Goal: Task Accomplishment & Management: Complete application form

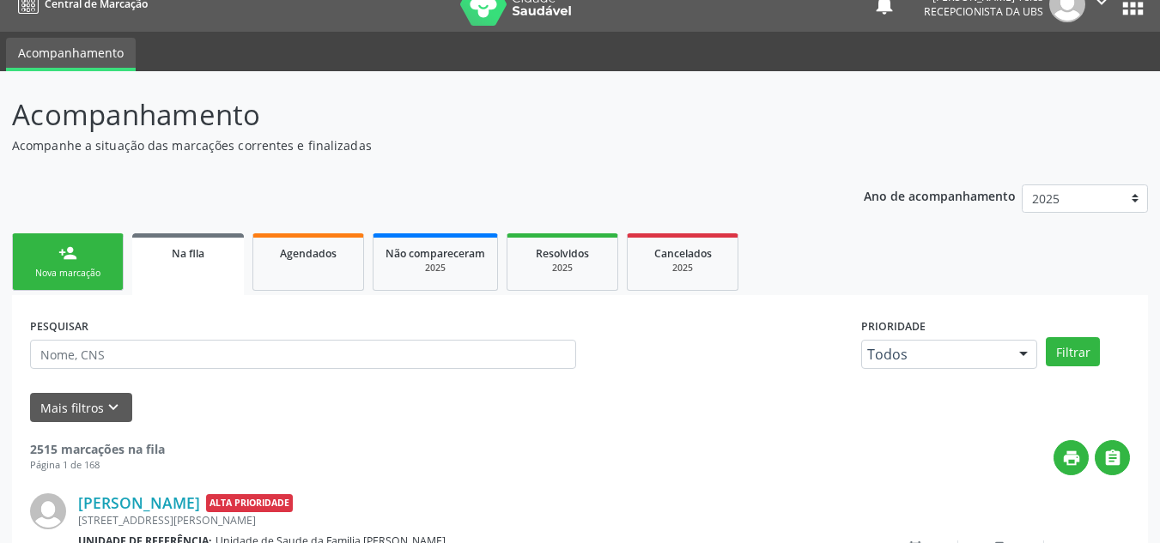
drag, startPoint x: 0, startPoint y: 0, endPoint x: 48, endPoint y: 249, distance: 253.6
click at [48, 249] on link "person_add Nova marcação" at bounding box center [68, 263] width 112 height 58
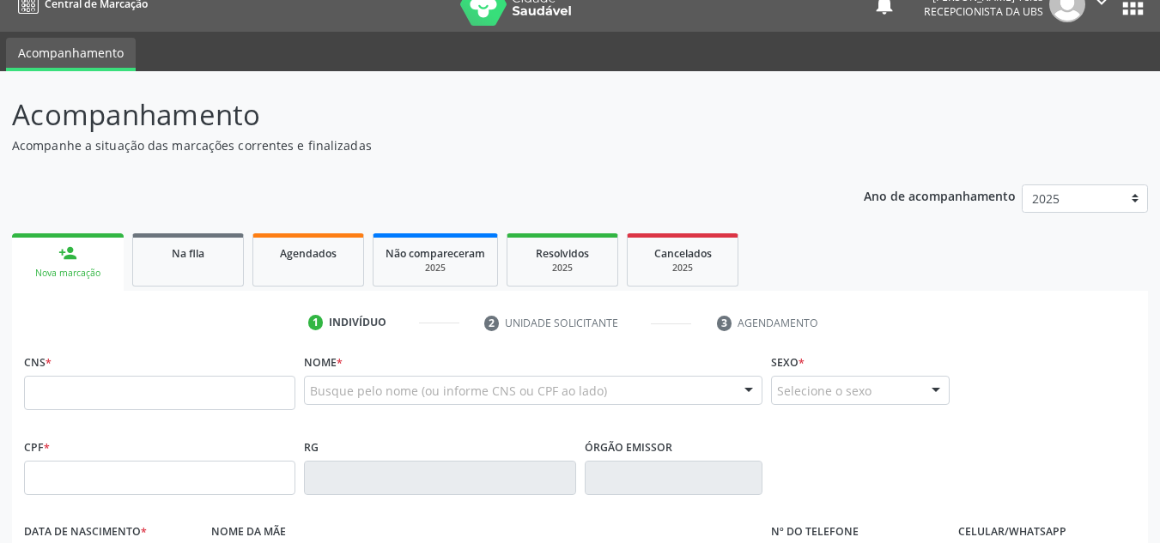
scroll to position [23, 0]
click at [116, 397] on input "text" at bounding box center [159, 393] width 271 height 34
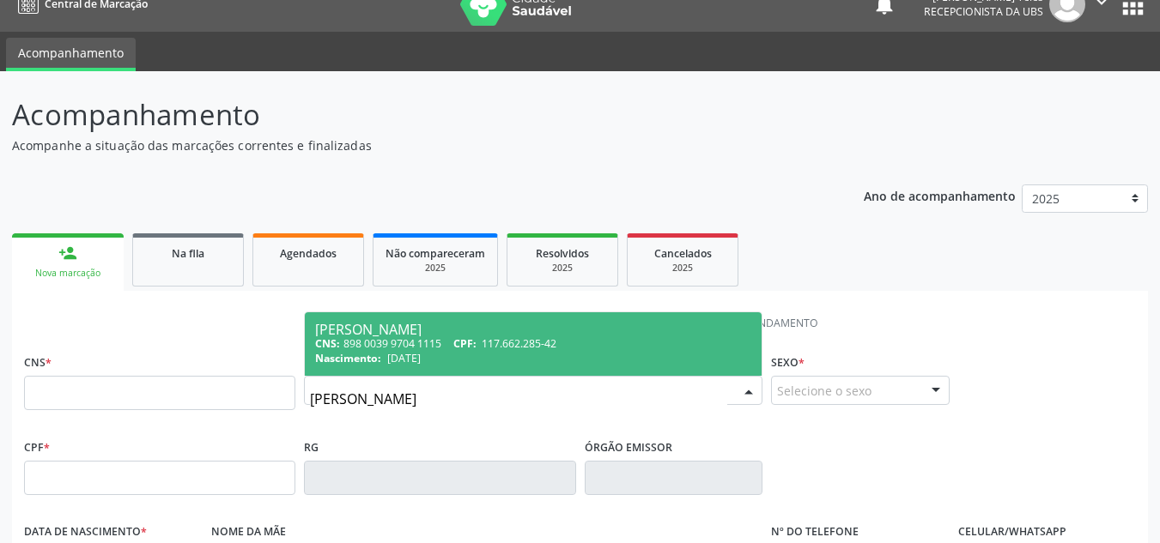
type input "[PERSON_NAME]"
click at [429, 347] on div "CNS: 898 0039 9704 1115 CPF: 117.662.285-42" at bounding box center [533, 344] width 436 height 15
type input "898 0039 9704 1115"
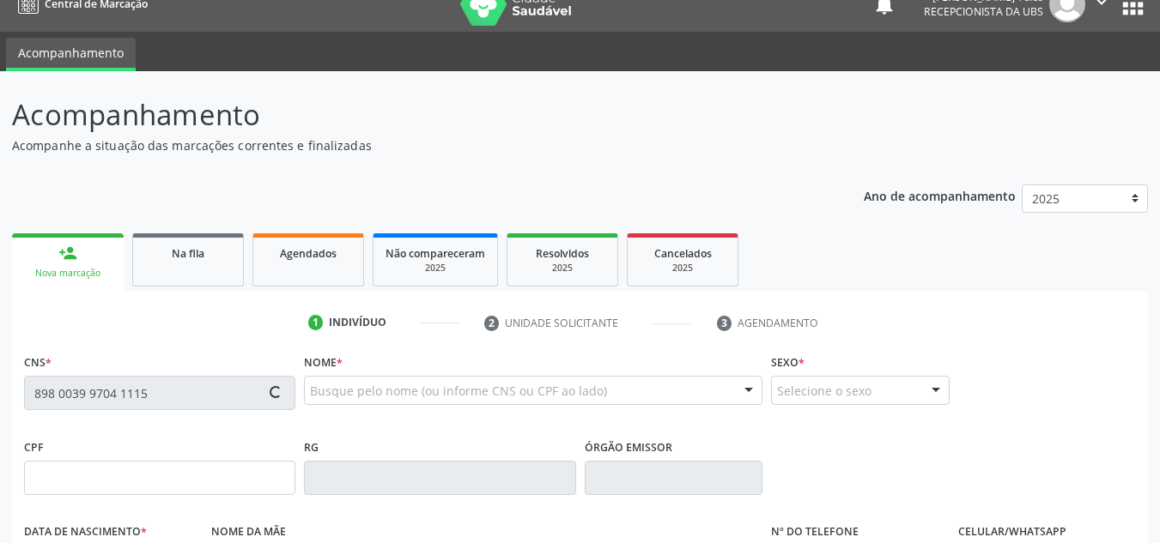
type input "117.662.285-42"
type input "[DATE]"
type input "[PERSON_NAME]"
type input "[PHONE_NUMBER]"
type input "844.658.245-72"
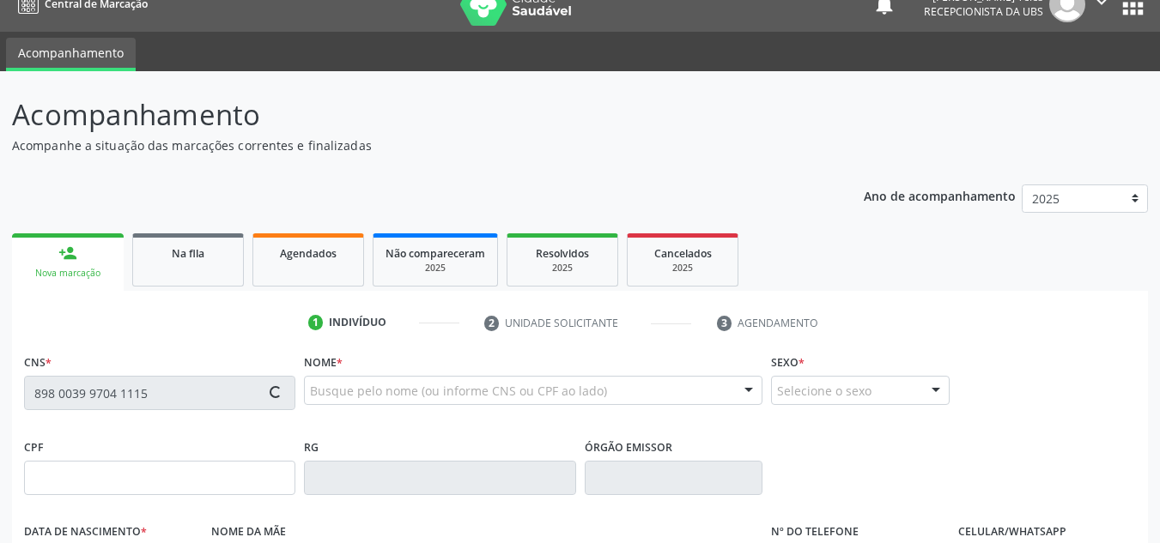
type input "7"
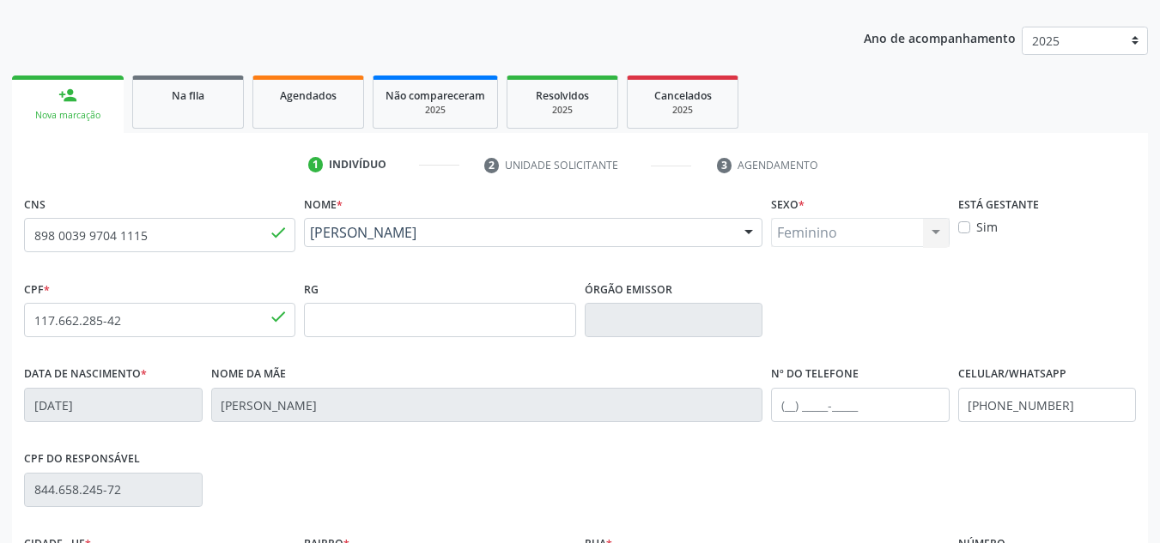
scroll to position [195, 0]
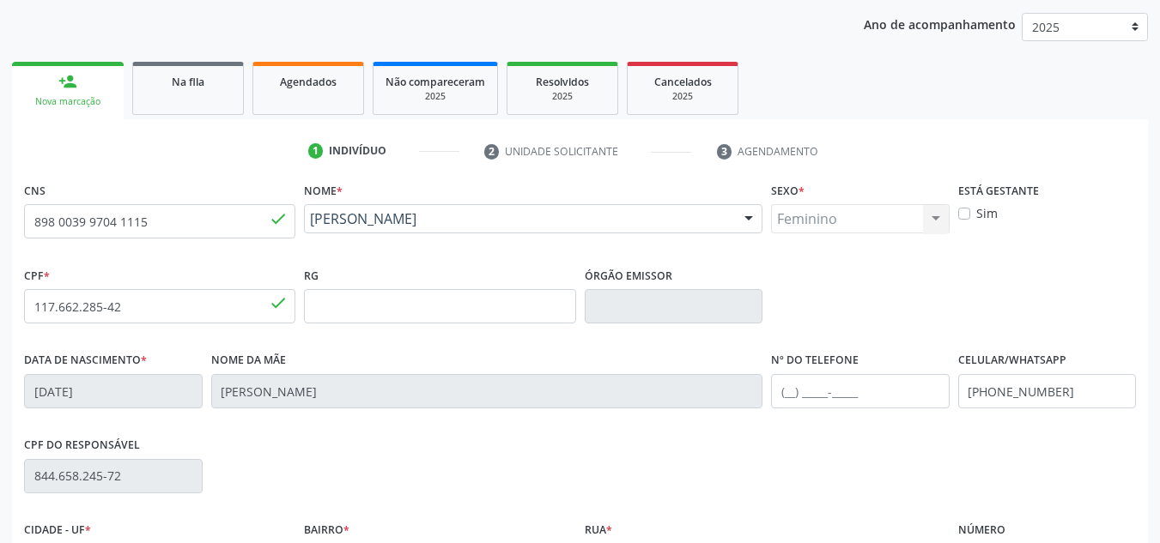
click at [976, 213] on label "Sim" at bounding box center [986, 213] width 21 height 18
click at [966, 213] on input "Sim" at bounding box center [964, 211] width 12 height 15
checkbox input "true"
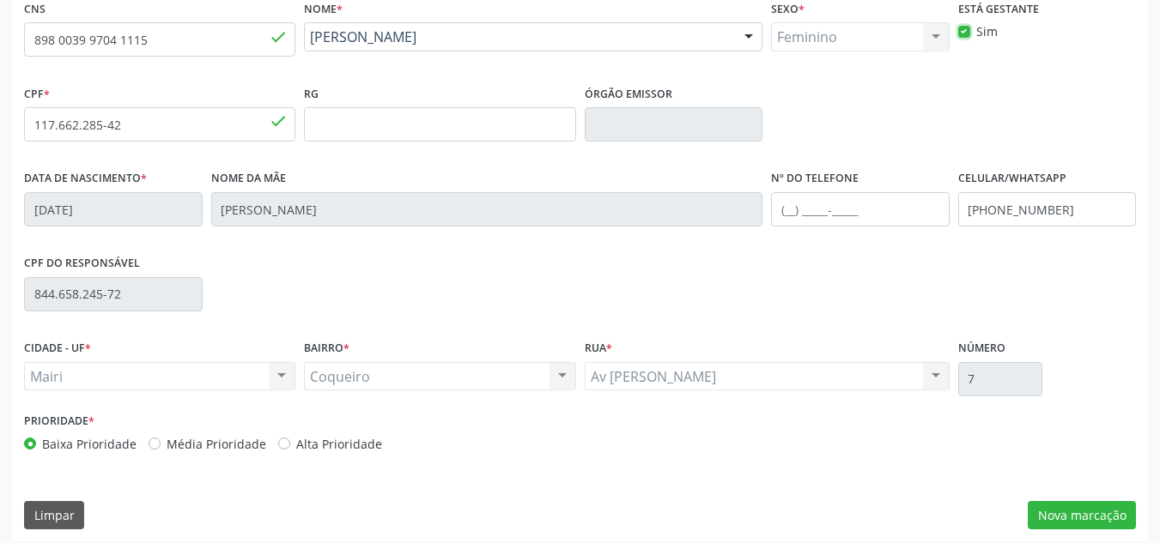
scroll to position [387, 0]
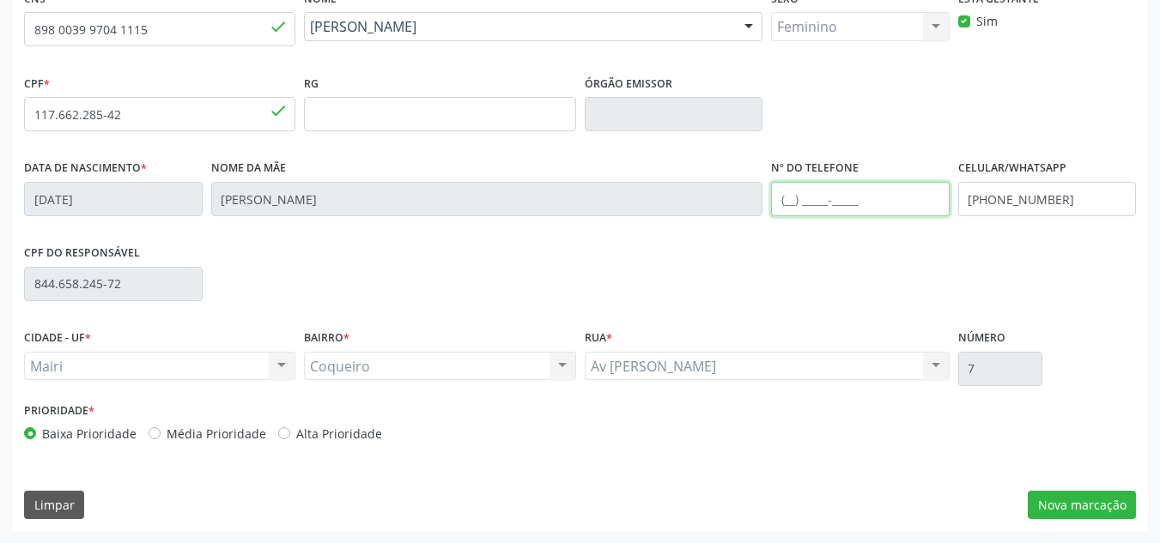
click at [806, 203] on input "text" at bounding box center [860, 199] width 179 height 34
type input "[PHONE_NUMBER]"
click at [265, 434] on div "Baixa Prioridade Média Prioridade Alta Prioridade" at bounding box center [300, 434] width 552 height 18
click at [296, 431] on label "Alta Prioridade" at bounding box center [339, 434] width 86 height 18
click at [278, 431] on input "Alta Prioridade" at bounding box center [284, 432] width 12 height 15
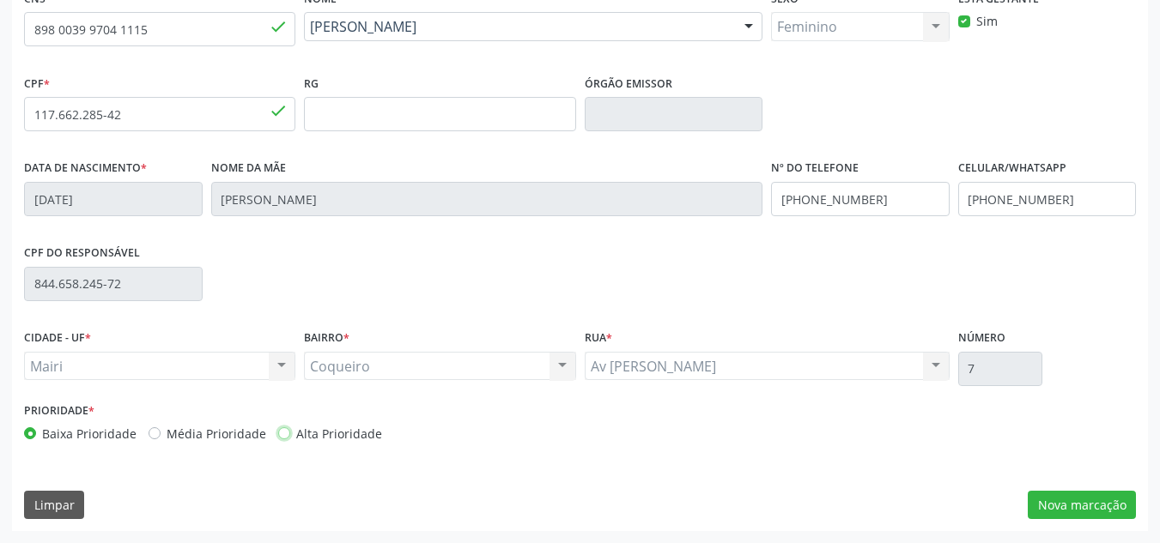
radio input "true"
click at [1070, 500] on button "Nova marcação" at bounding box center [1082, 505] width 108 height 29
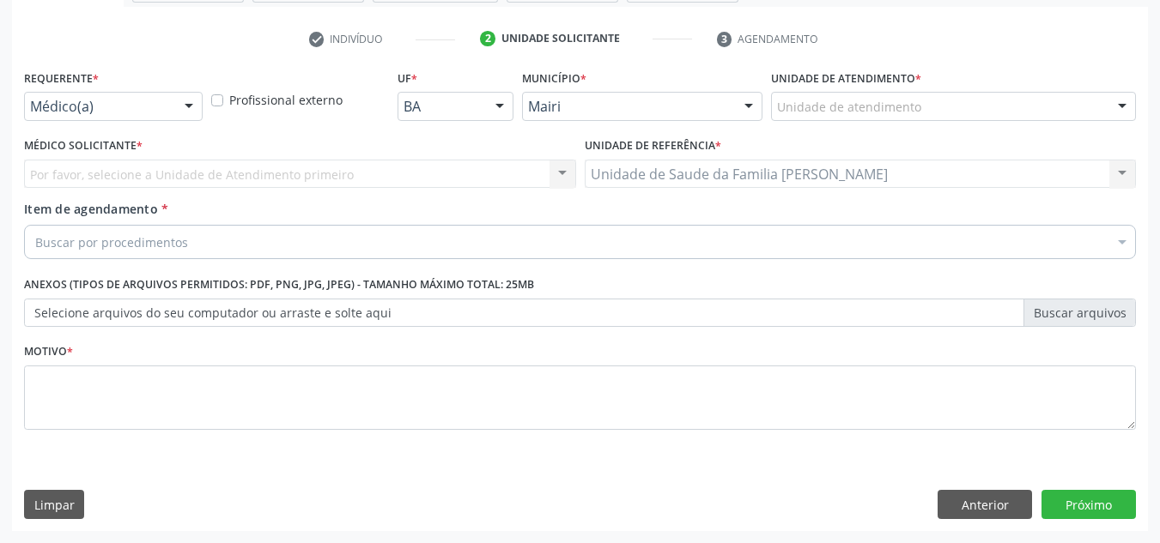
scroll to position [307, 0]
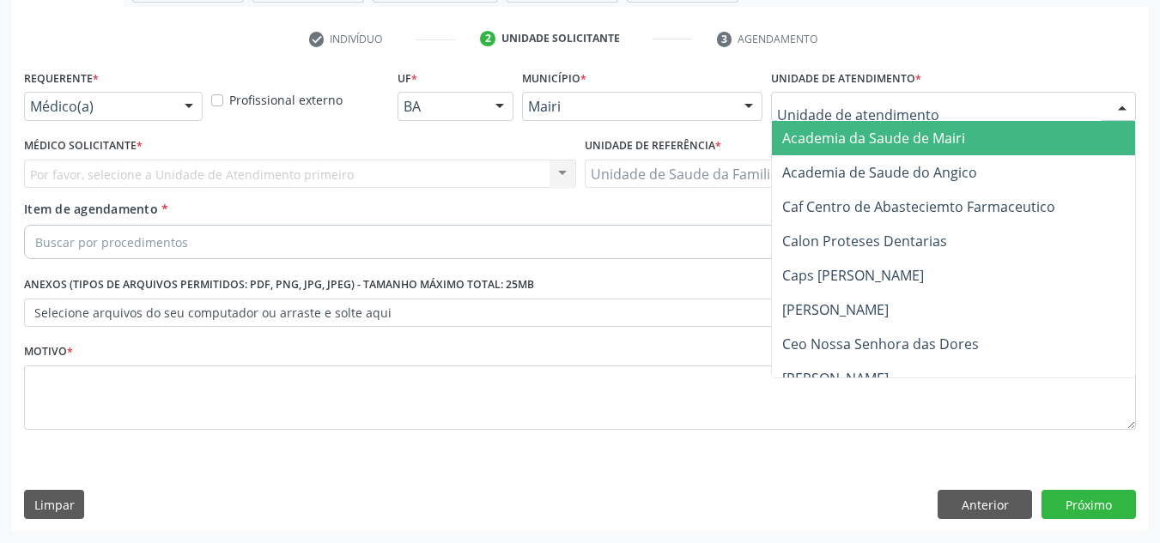
type input "j"
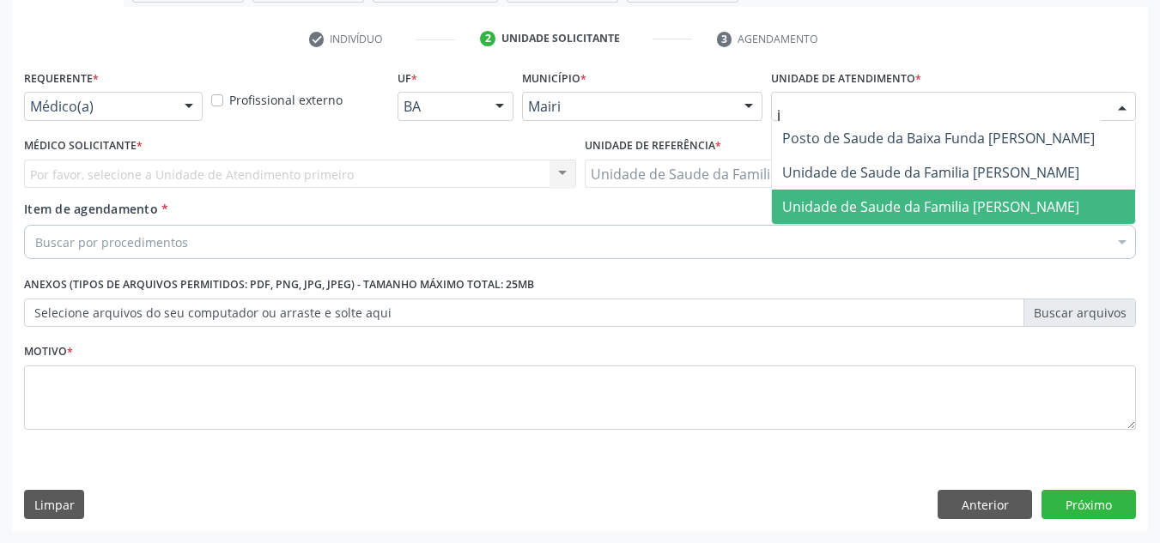
click at [850, 220] on span "Unidade de Saude da Familia [PERSON_NAME]" at bounding box center [953, 207] width 363 height 34
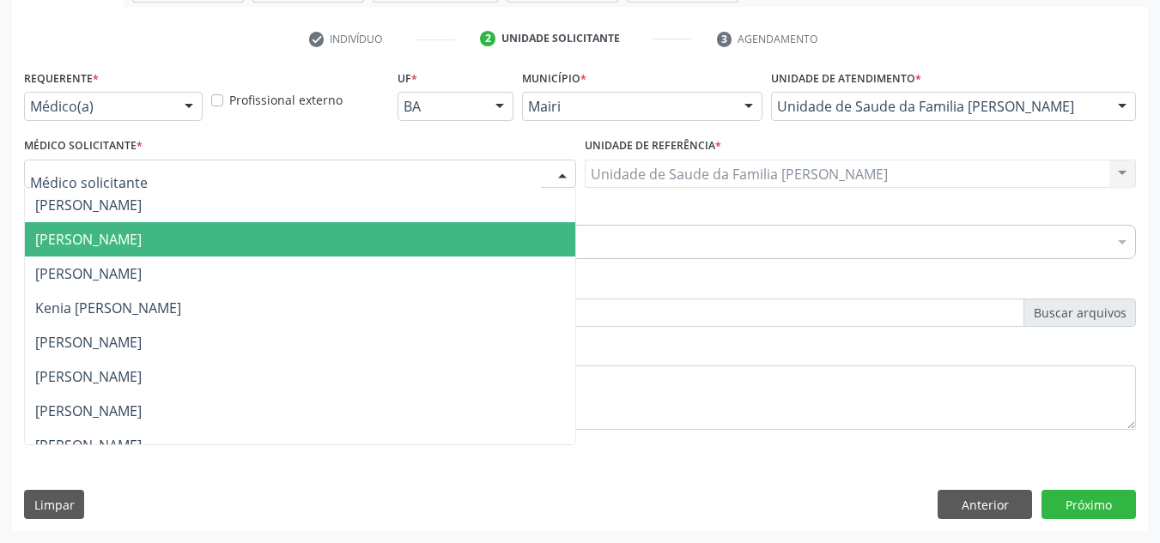
click at [94, 233] on span "[PERSON_NAME]" at bounding box center [88, 239] width 106 height 19
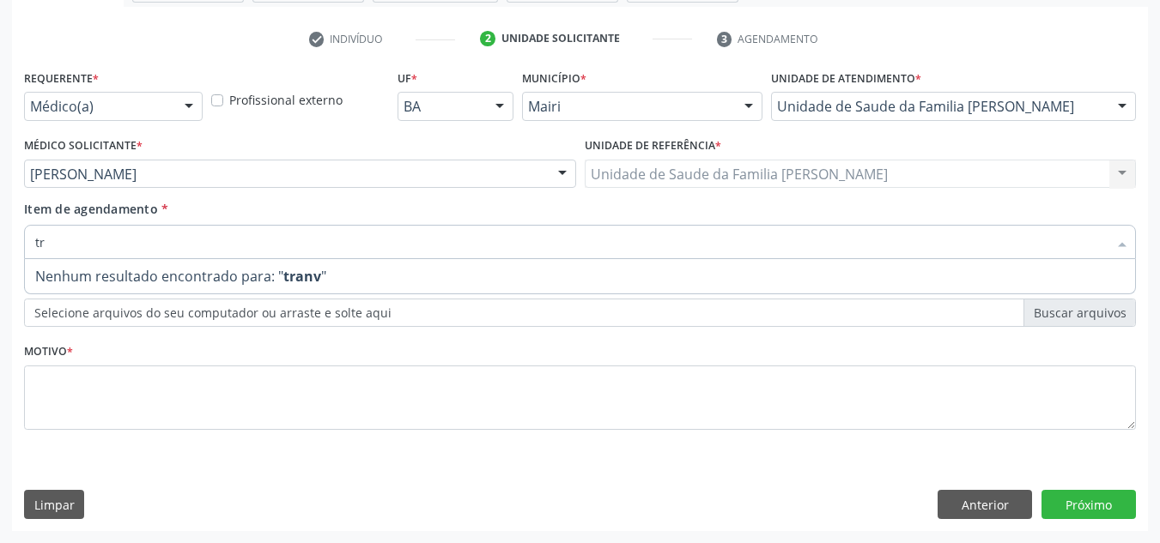
type input "t"
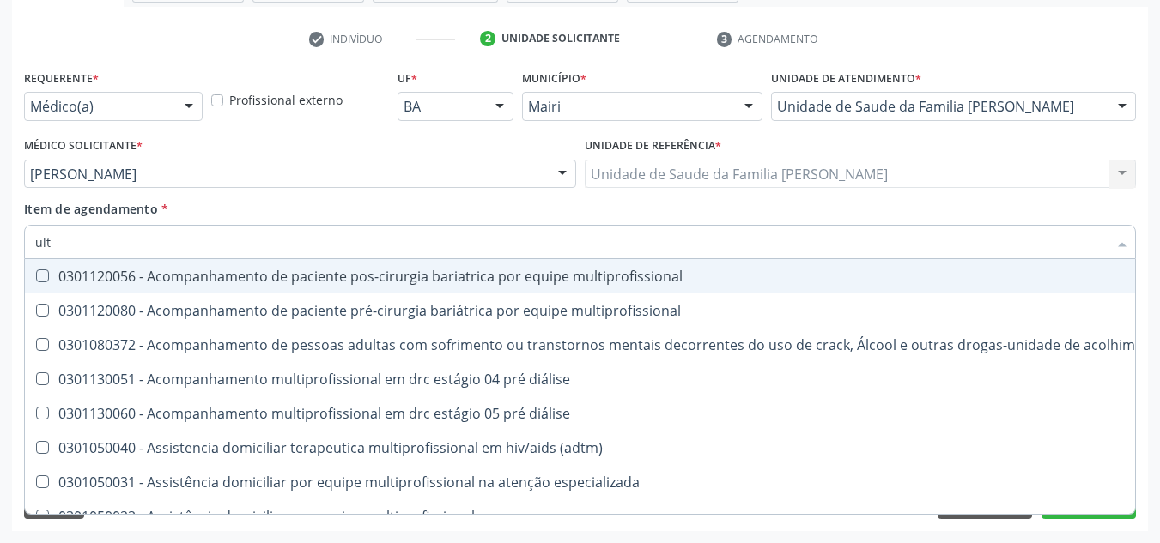
type input "ultr"
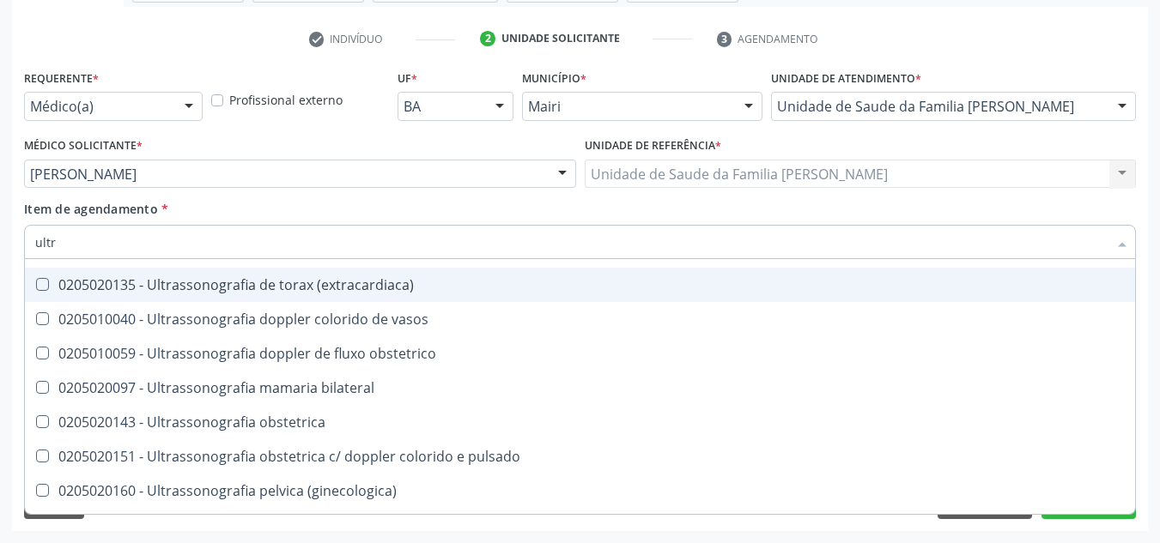
scroll to position [569, 0]
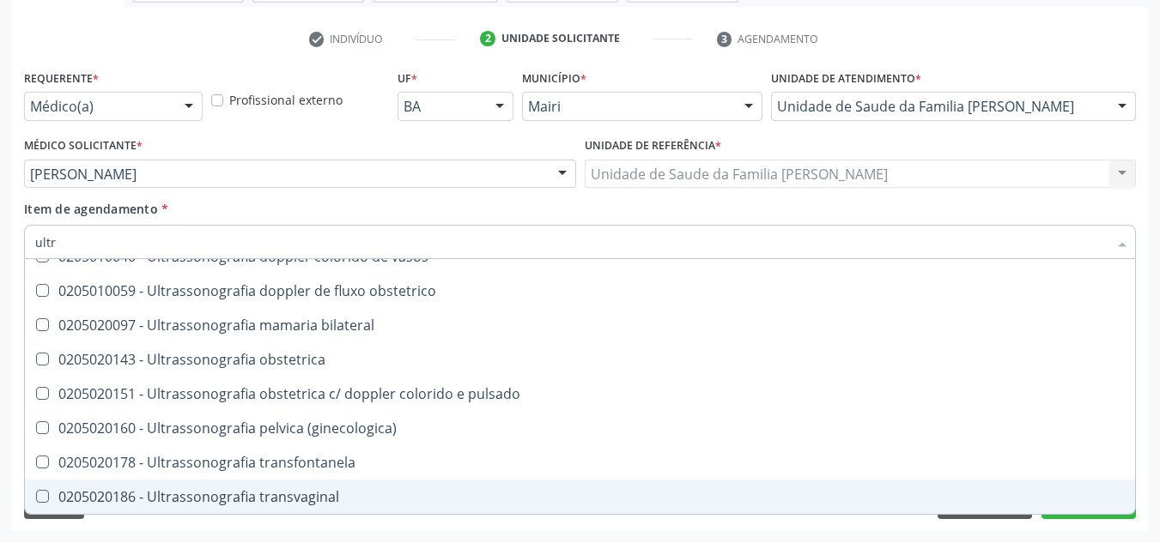
click at [170, 491] on div "0205020186 - Ultrassonografia transvaginal" at bounding box center [580, 497] width 1090 height 14
checkbox transvaginal "true"
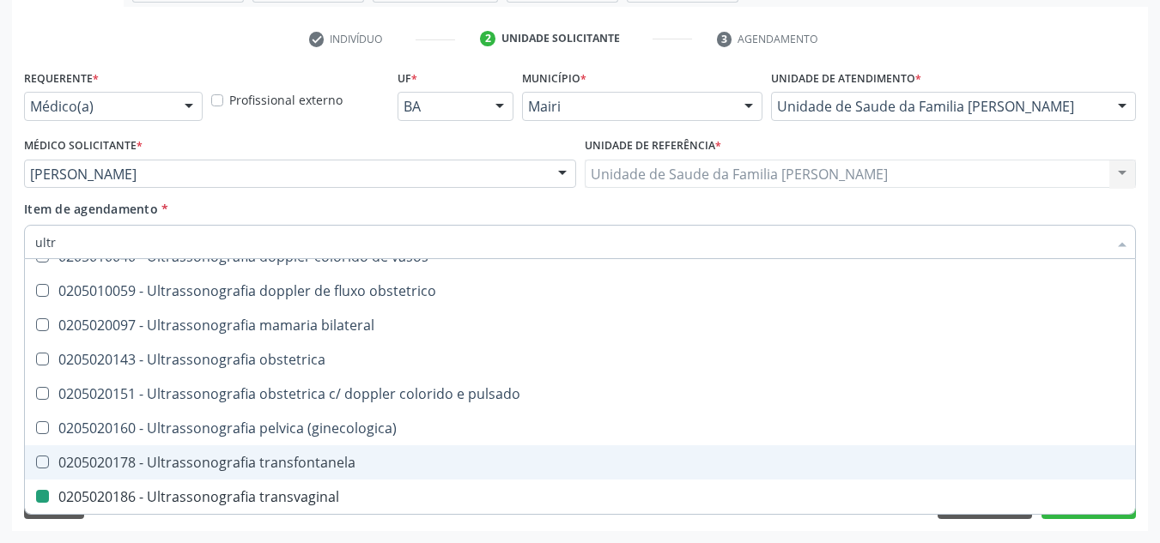
click at [1156, 454] on div "Acompanhamento Acompanhe a situação das marcações correntes e finalizadas Relat…" at bounding box center [580, 165] width 1160 height 756
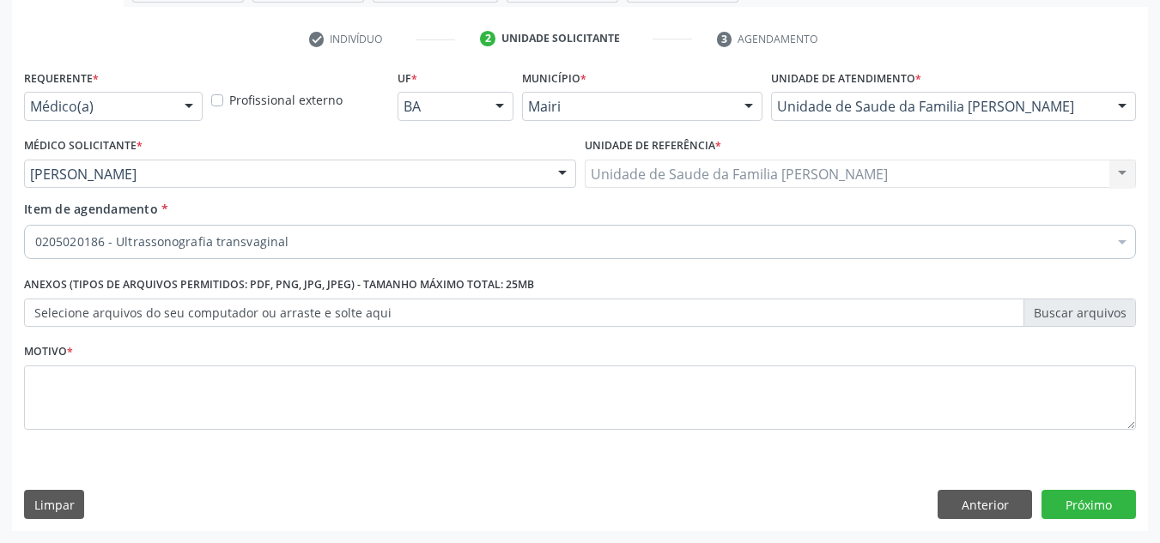
scroll to position [0, 0]
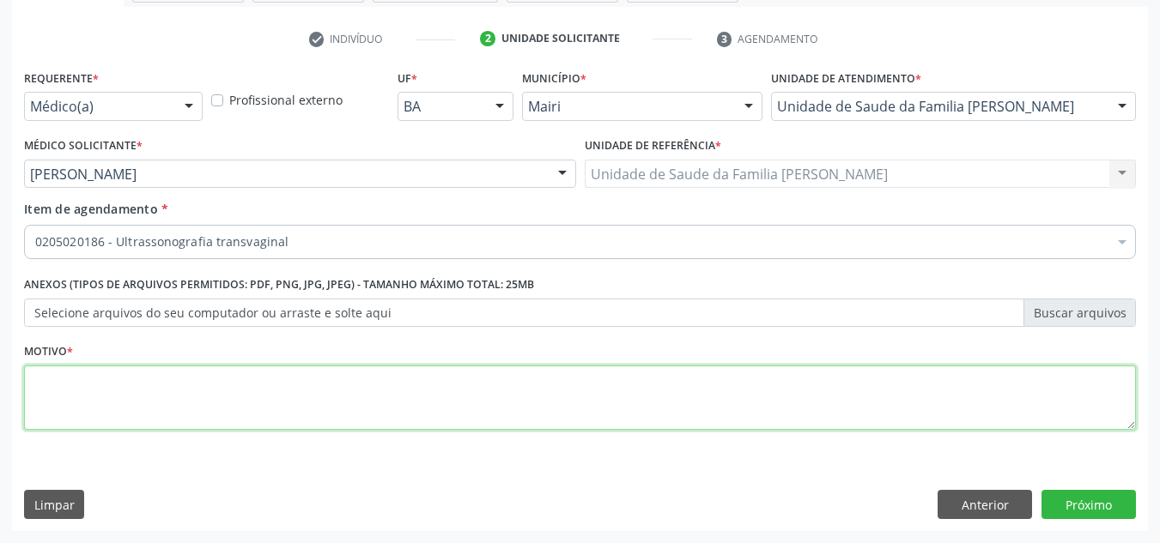
click at [162, 384] on textarea at bounding box center [580, 398] width 1112 height 65
type textarea "avaliacao"
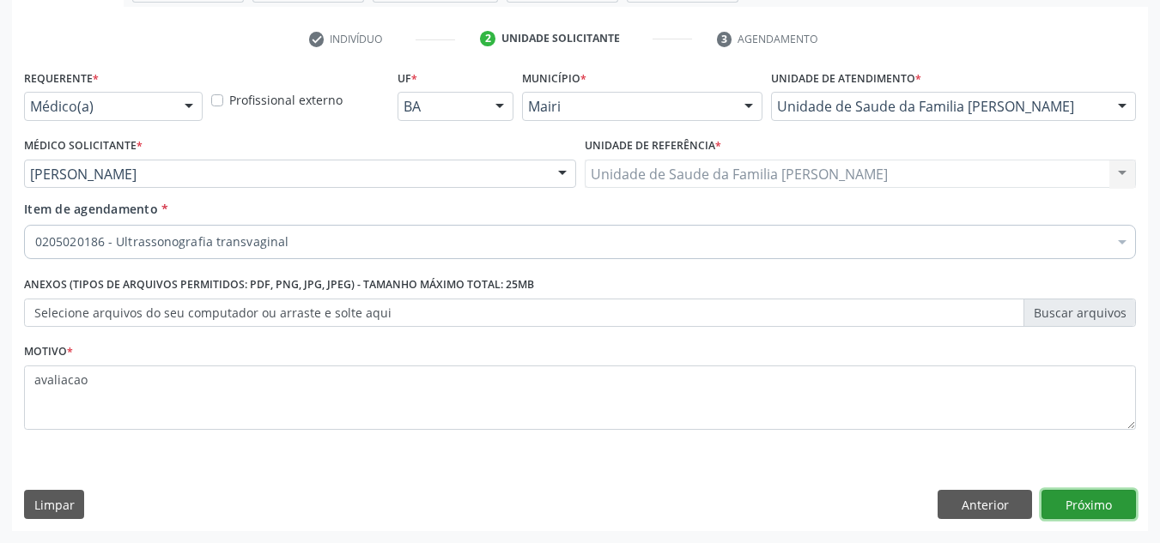
click at [1077, 513] on button "Próximo" at bounding box center [1088, 504] width 94 height 29
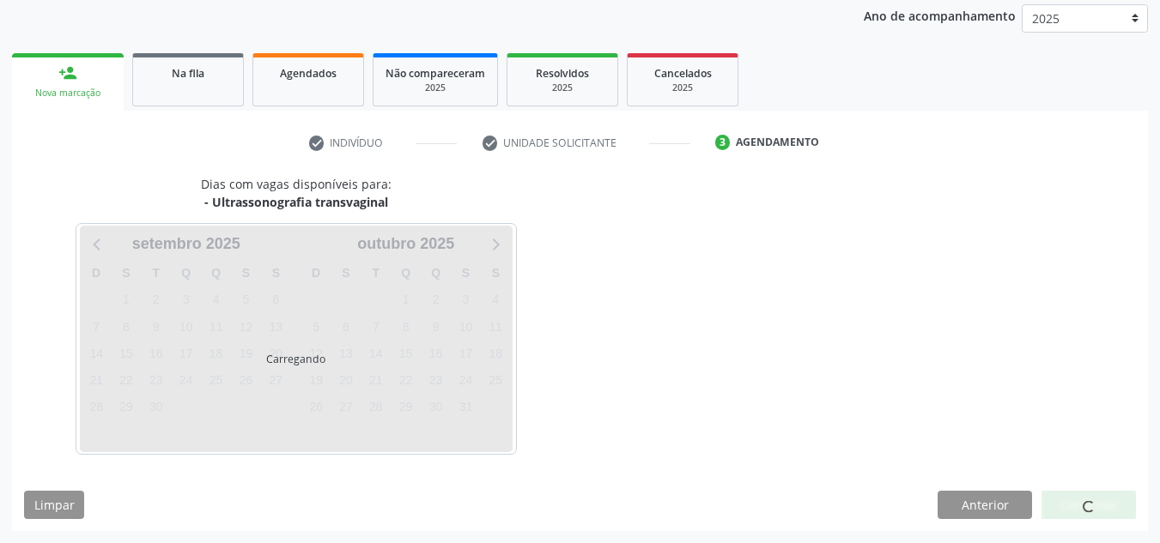
scroll to position [254, 0]
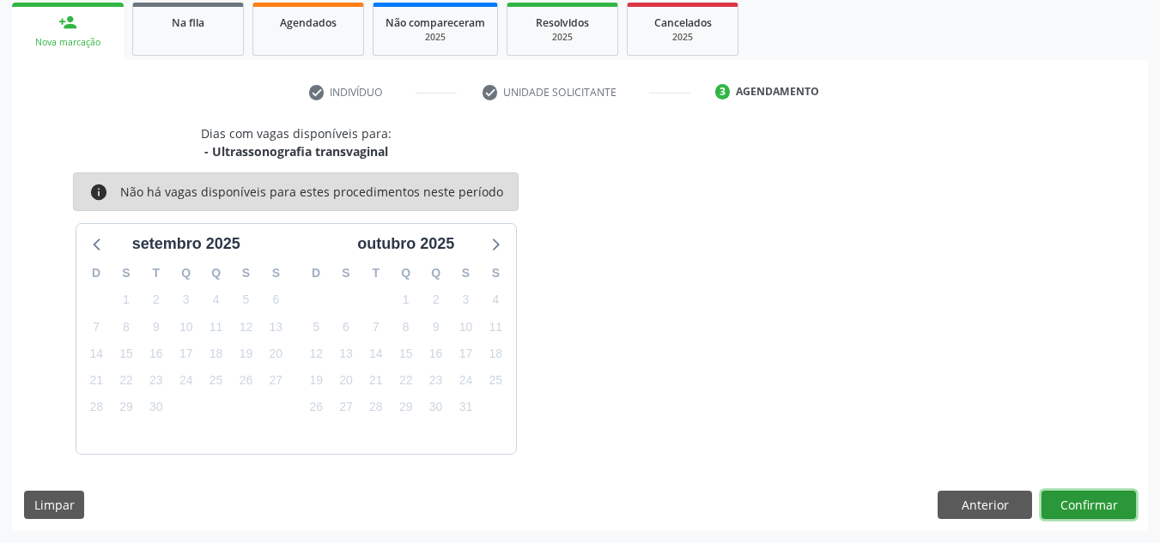
click at [1101, 502] on button "Confirmar" at bounding box center [1088, 505] width 94 height 29
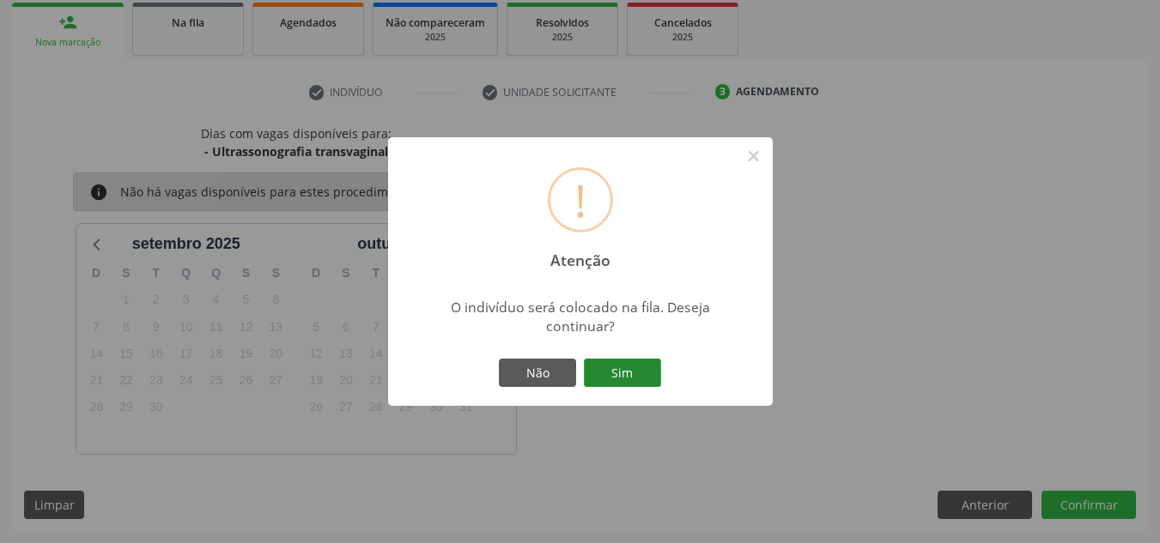
click at [634, 372] on button "Sim" at bounding box center [622, 373] width 77 height 29
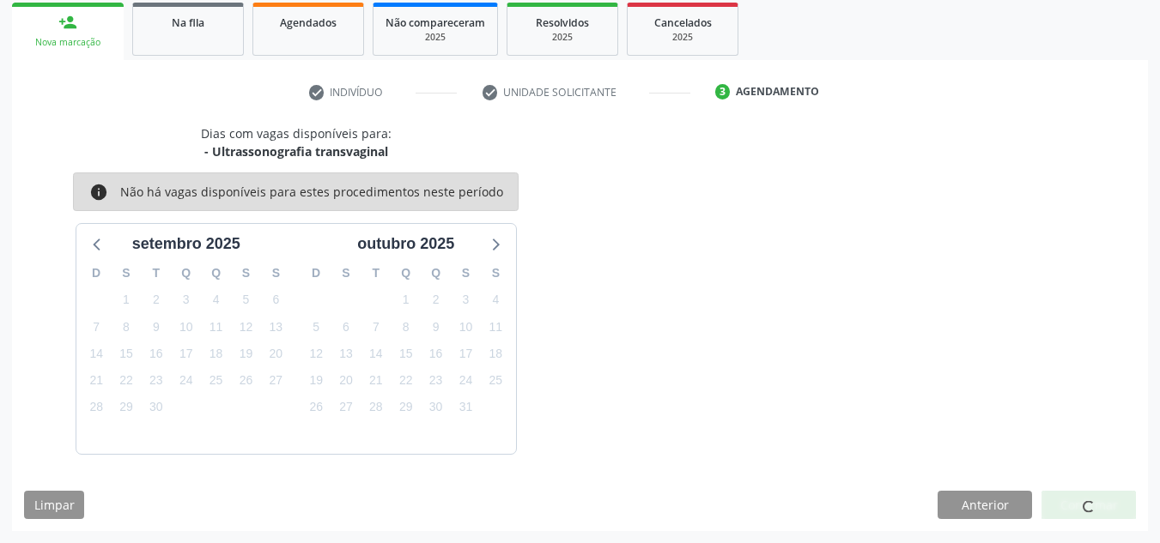
scroll to position [23, 0]
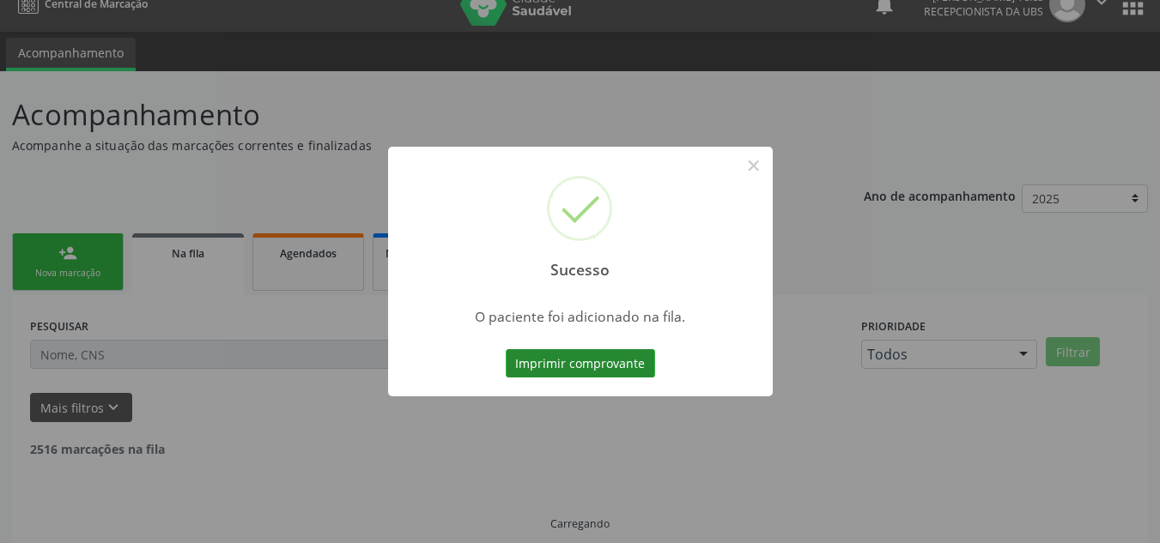
click at [622, 359] on button "Imprimir comprovante" at bounding box center [580, 363] width 149 height 29
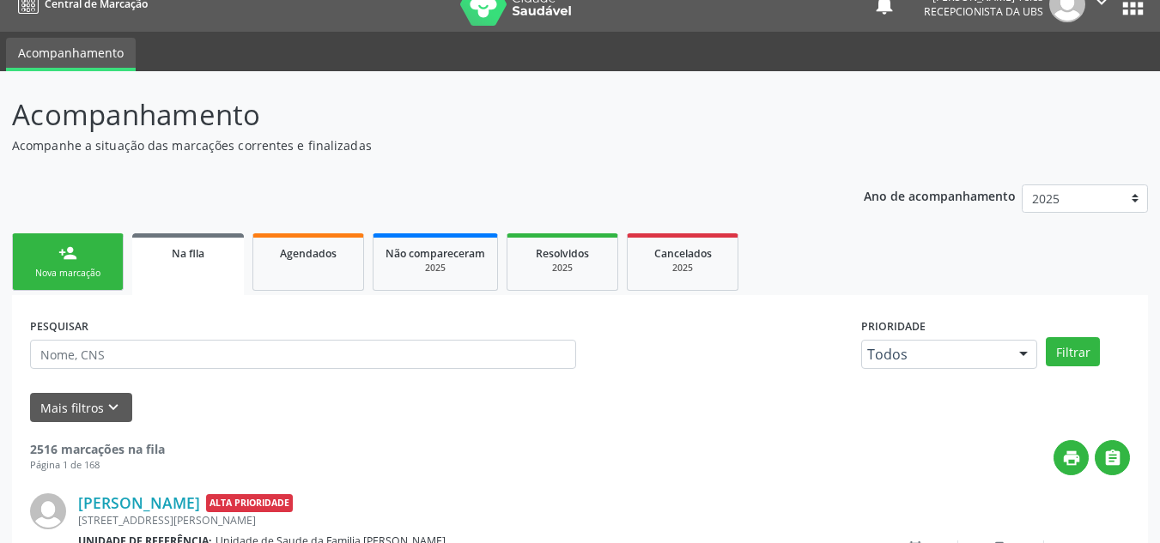
click at [75, 247] on div "person_add" at bounding box center [67, 253] width 19 height 19
click at [70, 267] on div "Nova marcação" at bounding box center [68, 273] width 86 height 13
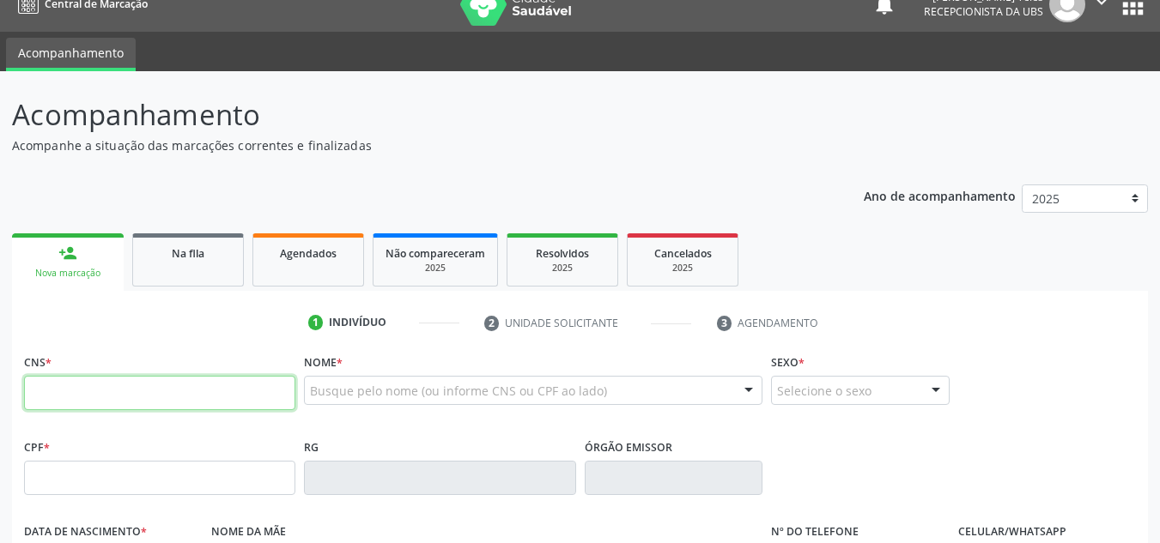
click at [122, 393] on input "text" at bounding box center [159, 393] width 271 height 34
